Goal: Find specific page/section

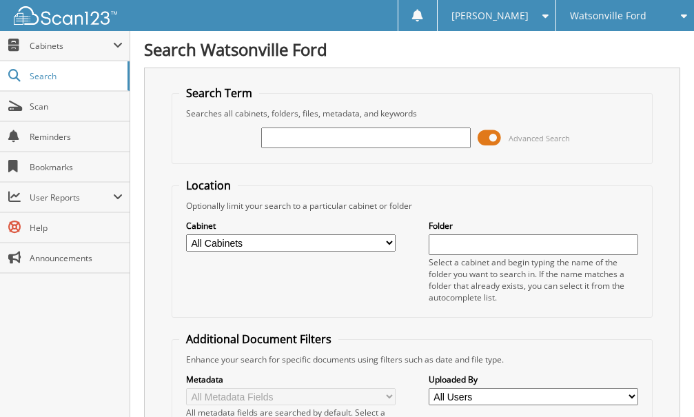
click at [307, 140] on input "text" at bounding box center [365, 137] width 209 height 21
type input "ft25148"
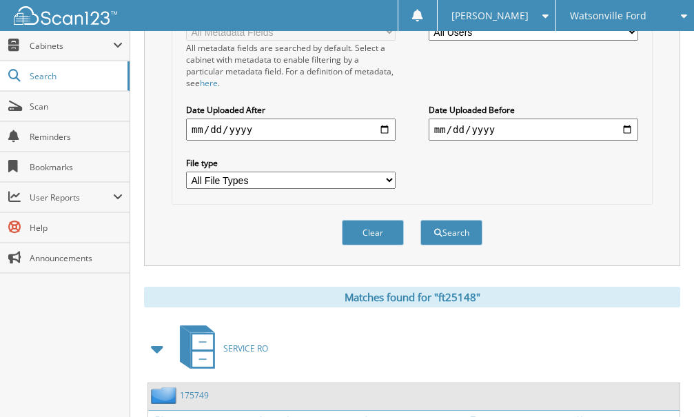
scroll to position [603, 0]
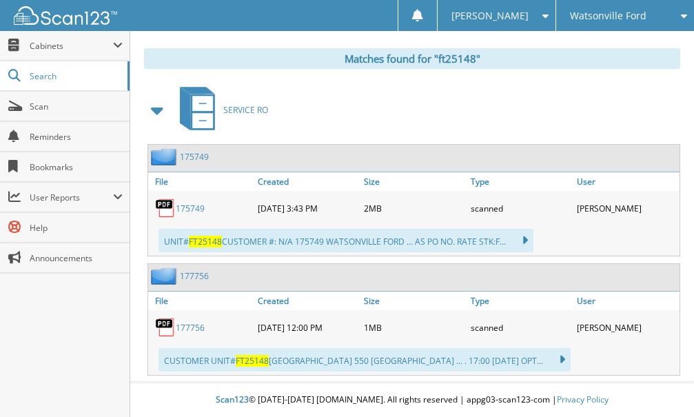
click at [191, 208] on link "175749" at bounding box center [190, 209] width 29 height 12
drag, startPoint x: 62, startPoint y: 373, endPoint x: 62, endPoint y: 363, distance: 9.6
click at [62, 367] on div "Close Cabinets This Company All Companies Email Addresses" at bounding box center [65, 224] width 130 height 386
